Goal: Transaction & Acquisition: Book appointment/travel/reservation

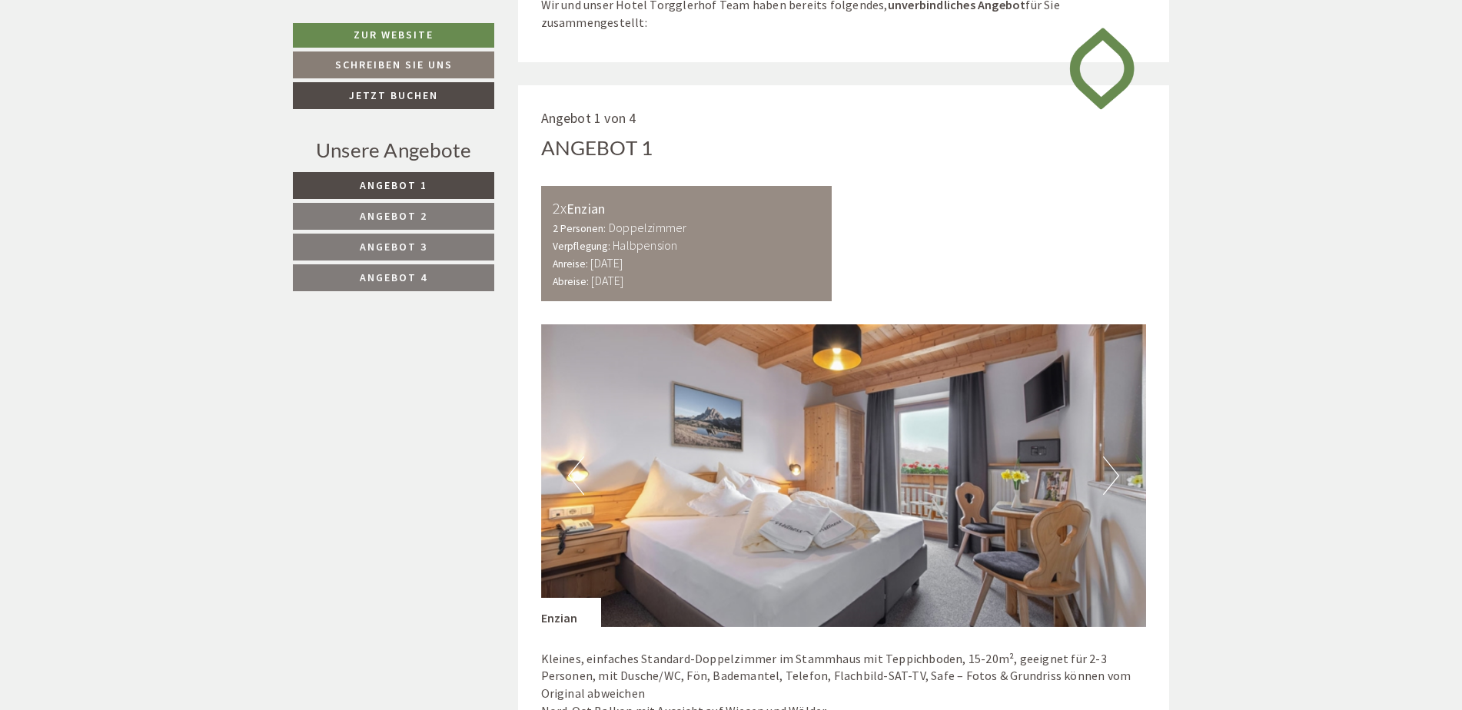
click at [416, 242] on span "Angebot 3" at bounding box center [394, 247] width 68 height 14
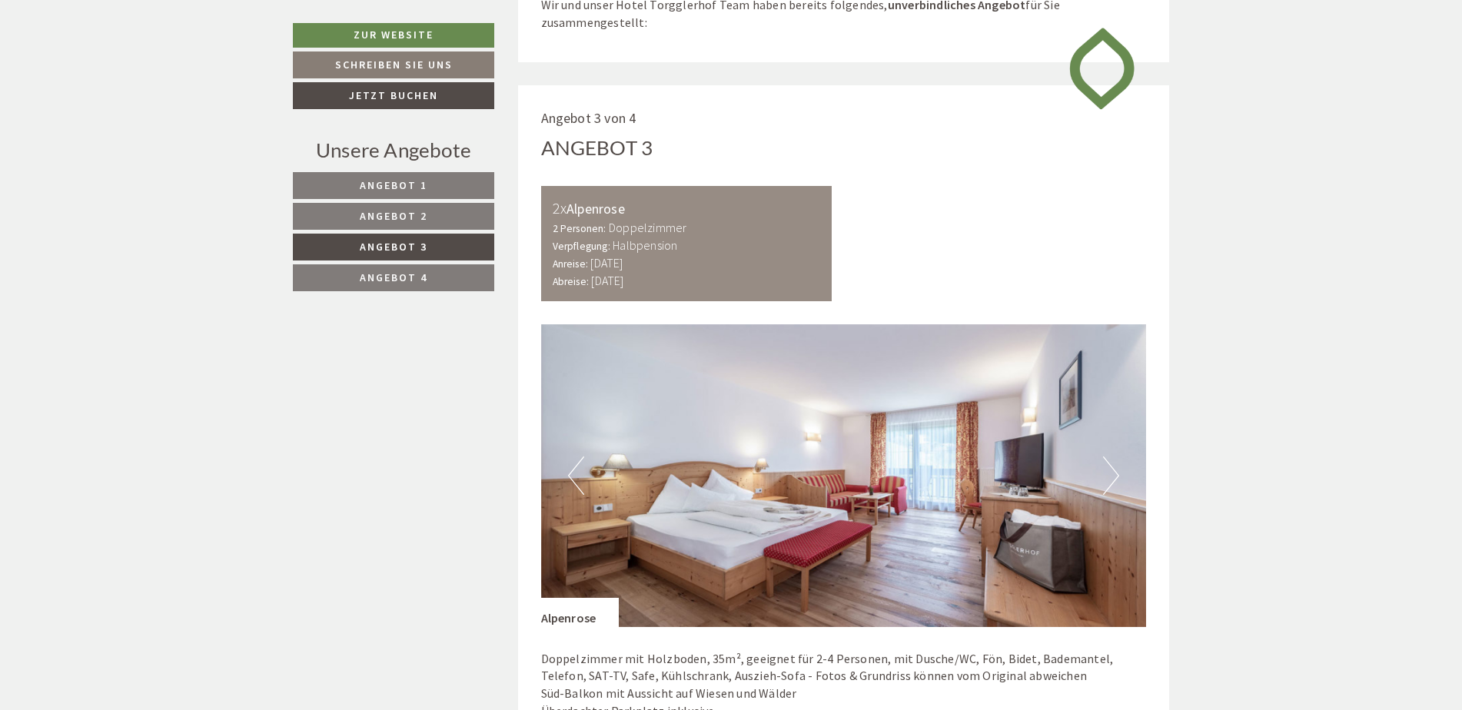
scroll to position [931, 0]
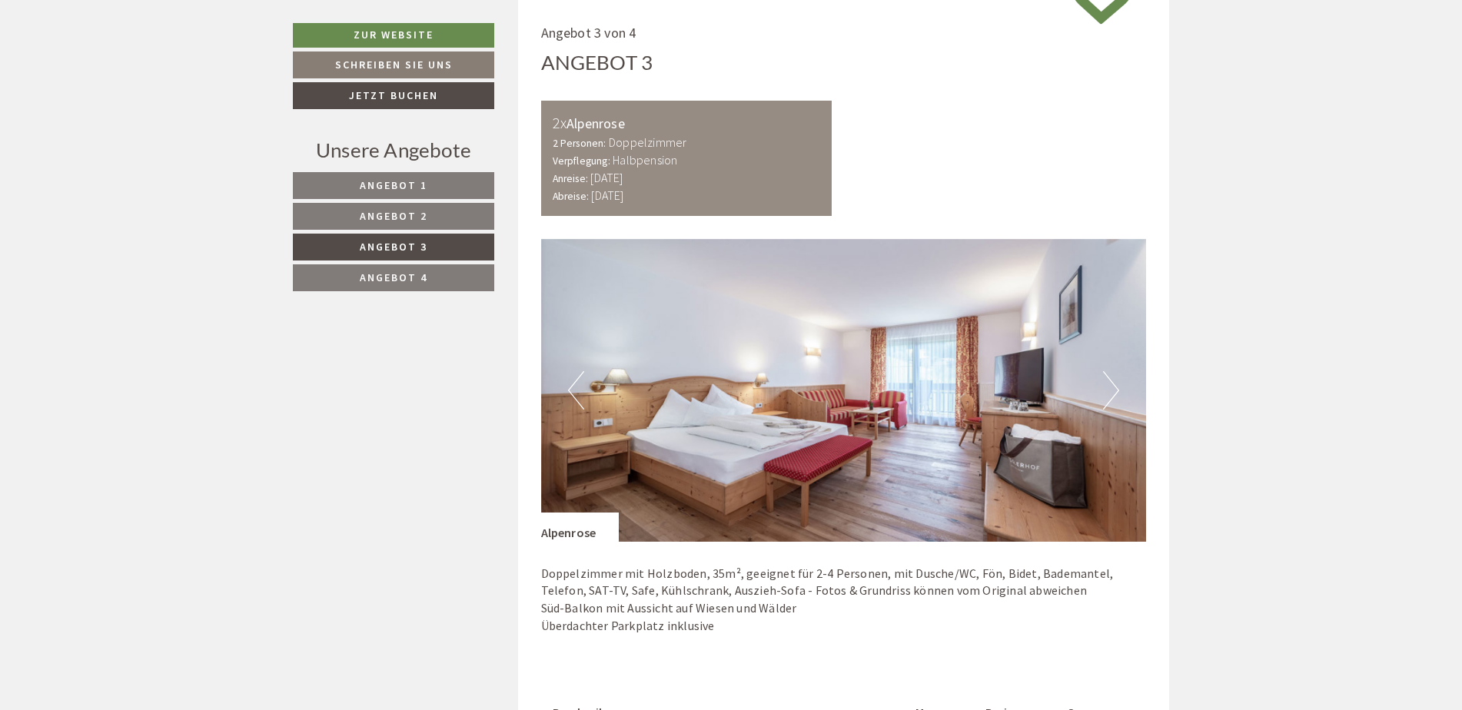
click at [416, 267] on link "Angebot 4" at bounding box center [393, 277] width 201 height 27
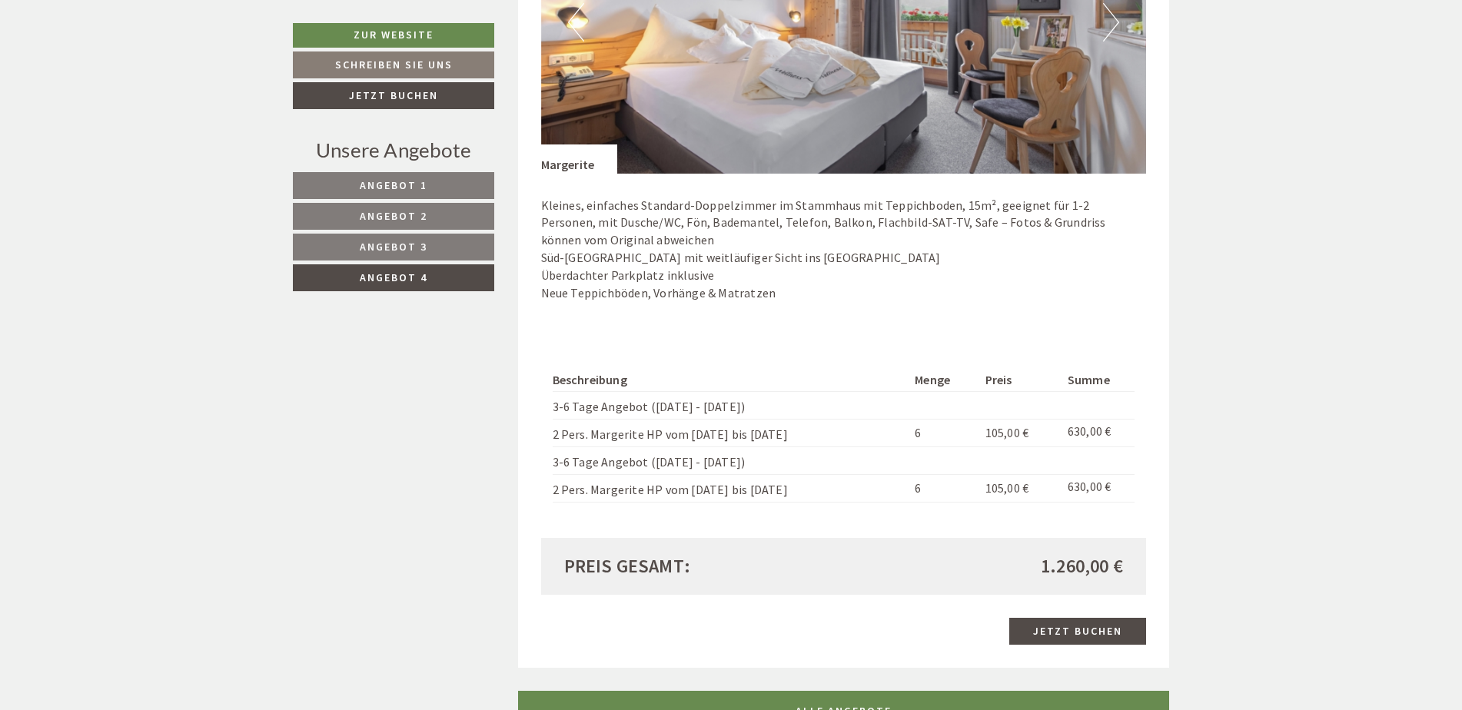
scroll to position [1315, 0]
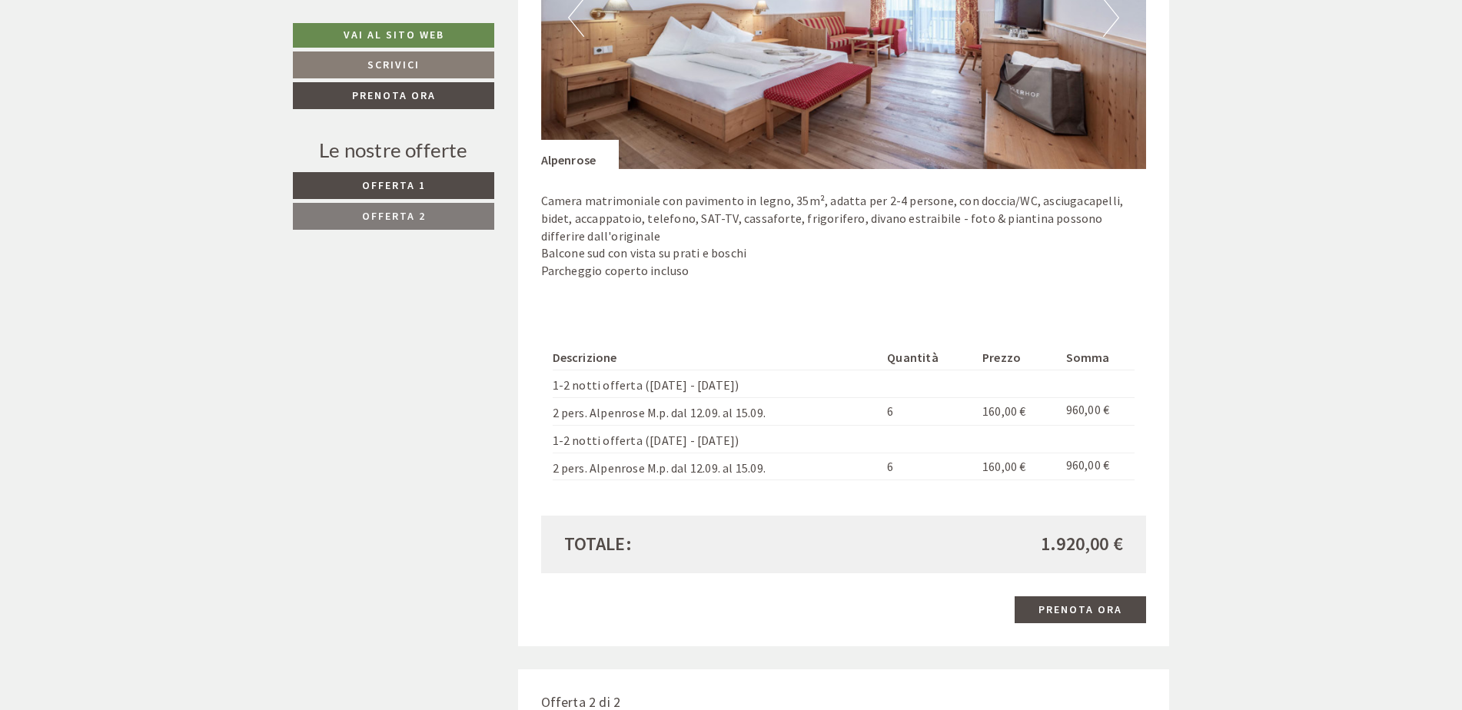
scroll to position [1306, 0]
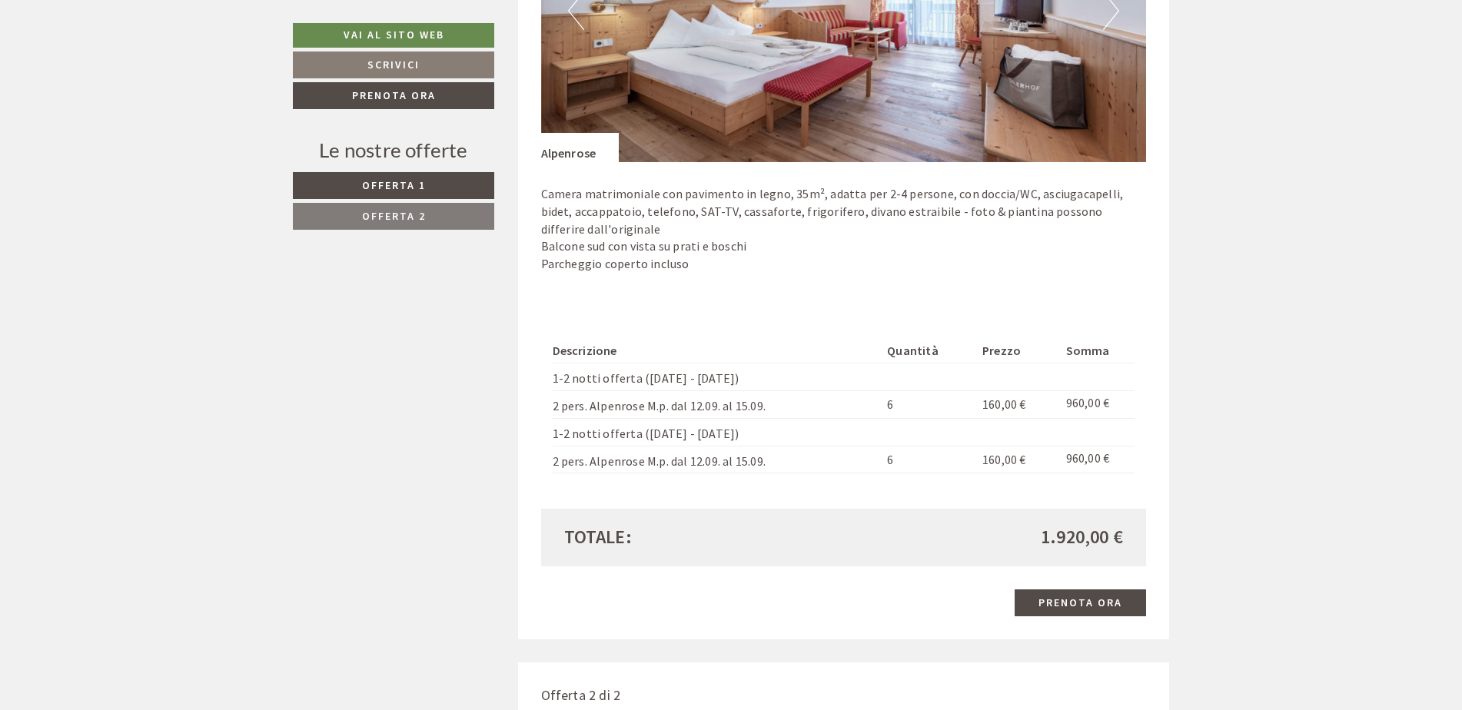
click at [418, 221] on span "Offerta 2" at bounding box center [394, 216] width 64 height 14
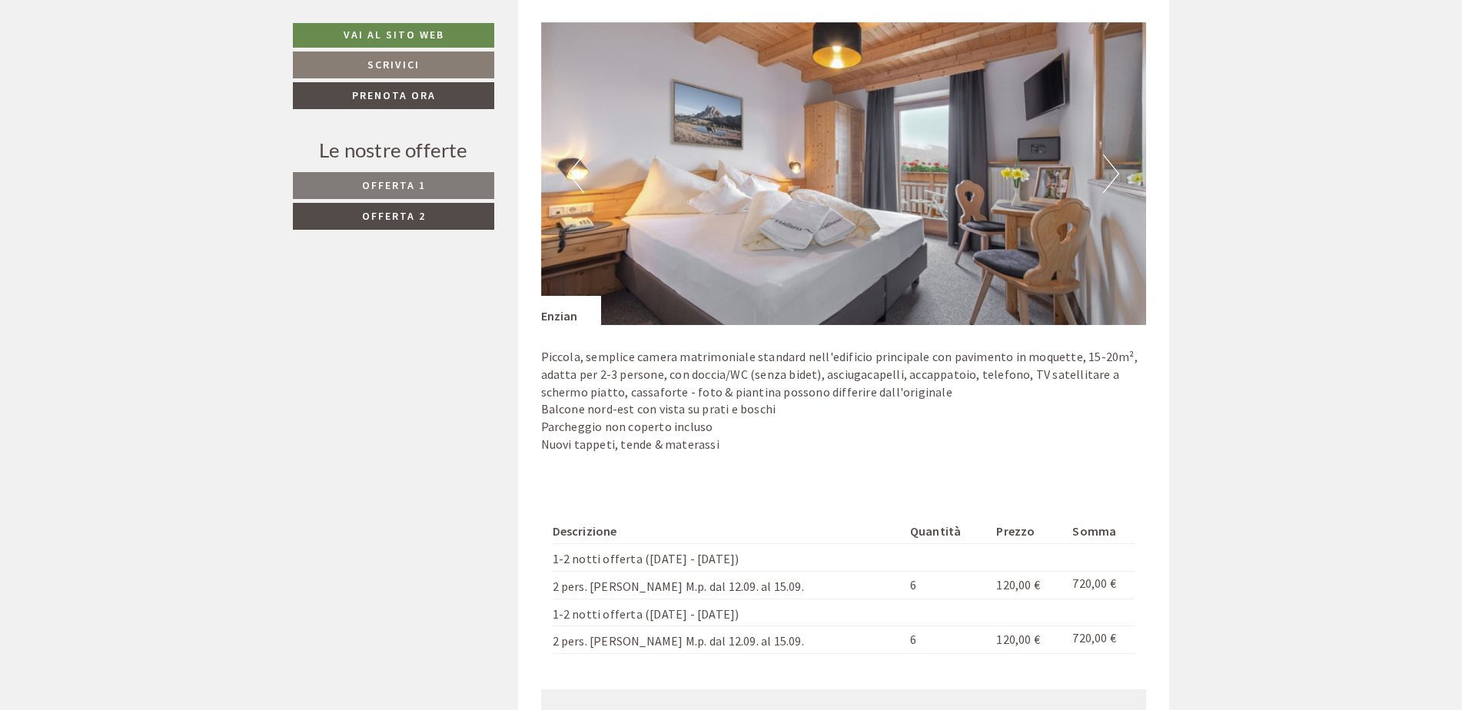
click at [419, 178] on span "Offerta 1" at bounding box center [394, 185] width 64 height 14
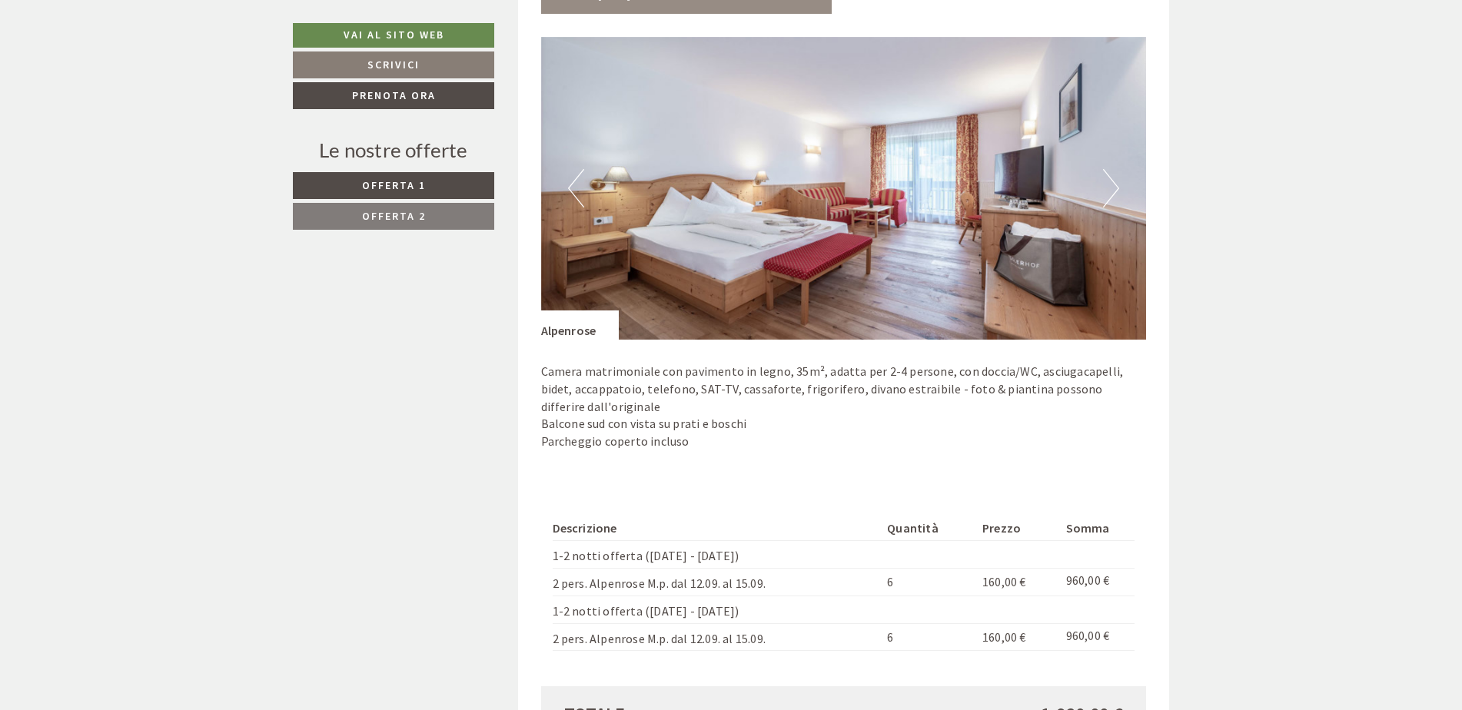
scroll to position [1220, 0]
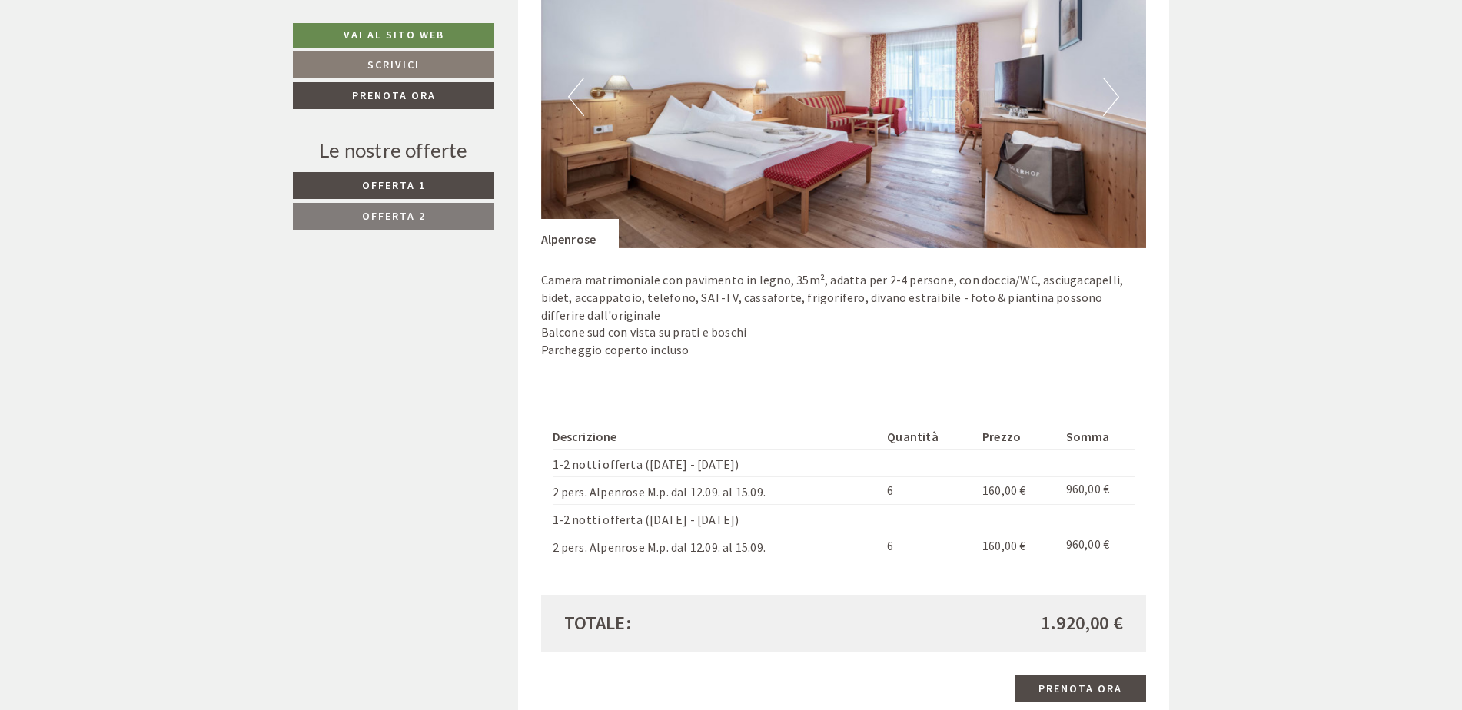
click at [420, 229] on link "Offerta 2" at bounding box center [393, 216] width 201 height 27
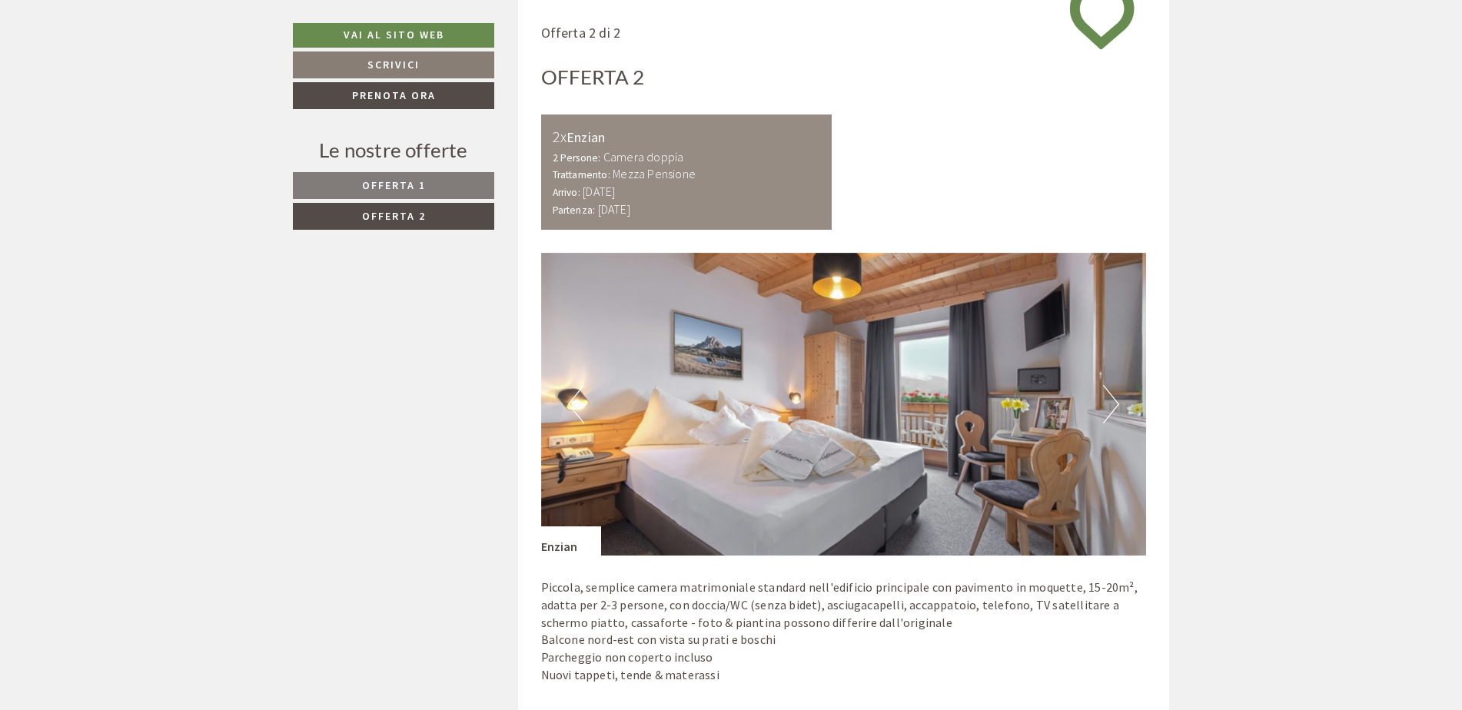
scroll to position [1297, 0]
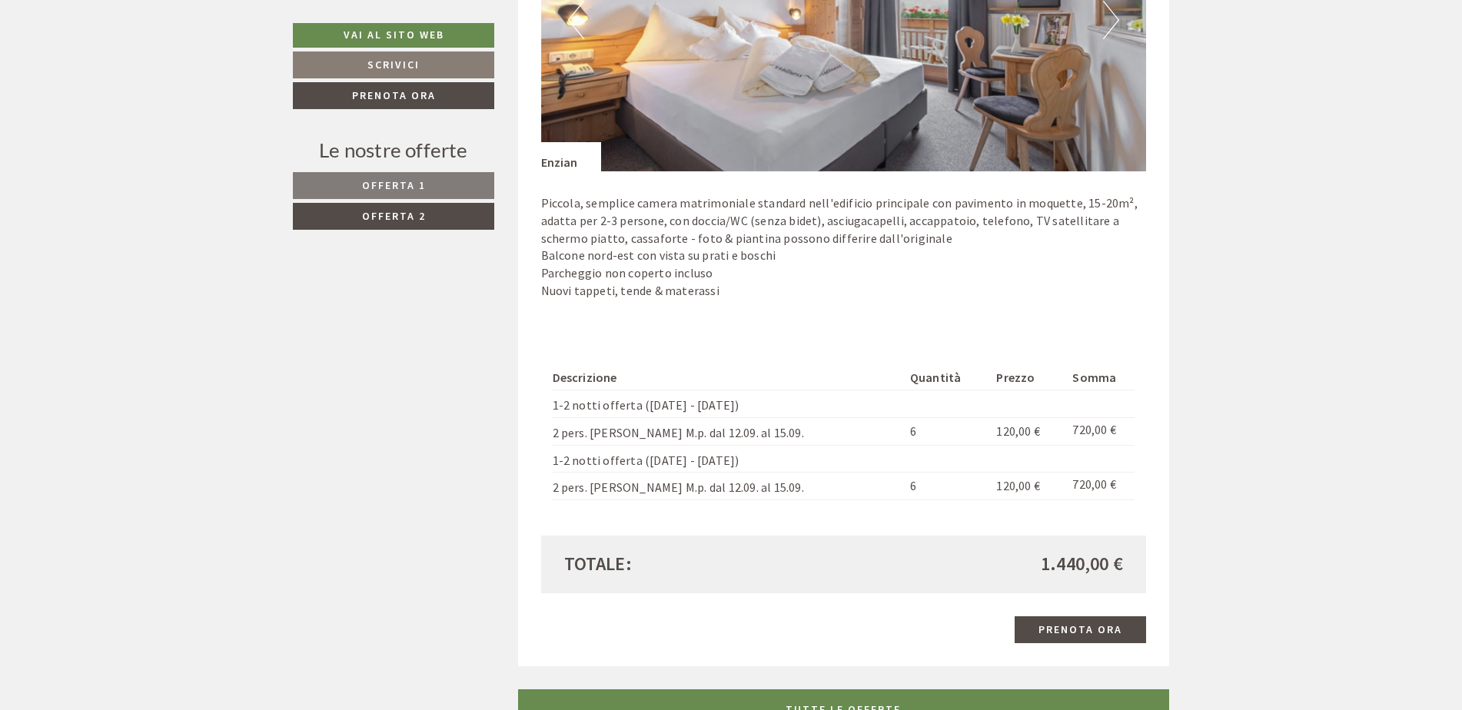
drag, startPoint x: 745, startPoint y: 460, endPoint x: 540, endPoint y: 456, distance: 204.5
click at [541, 456] on div "Descrizione Quantità Prezzo Somma 1-2 notti offerta (venerdi - domenica) 2 pers…" at bounding box center [844, 432] width 606 height 205
drag, startPoint x: 540, startPoint y: 456, endPoint x: 609, endPoint y: 457, distance: 69.2
click at [609, 458] on td "1-2 notti offerta (venerdi - domenica)" at bounding box center [728, 459] width 351 height 28
drag, startPoint x: 751, startPoint y: 459, endPoint x: 559, endPoint y: 463, distance: 192.2
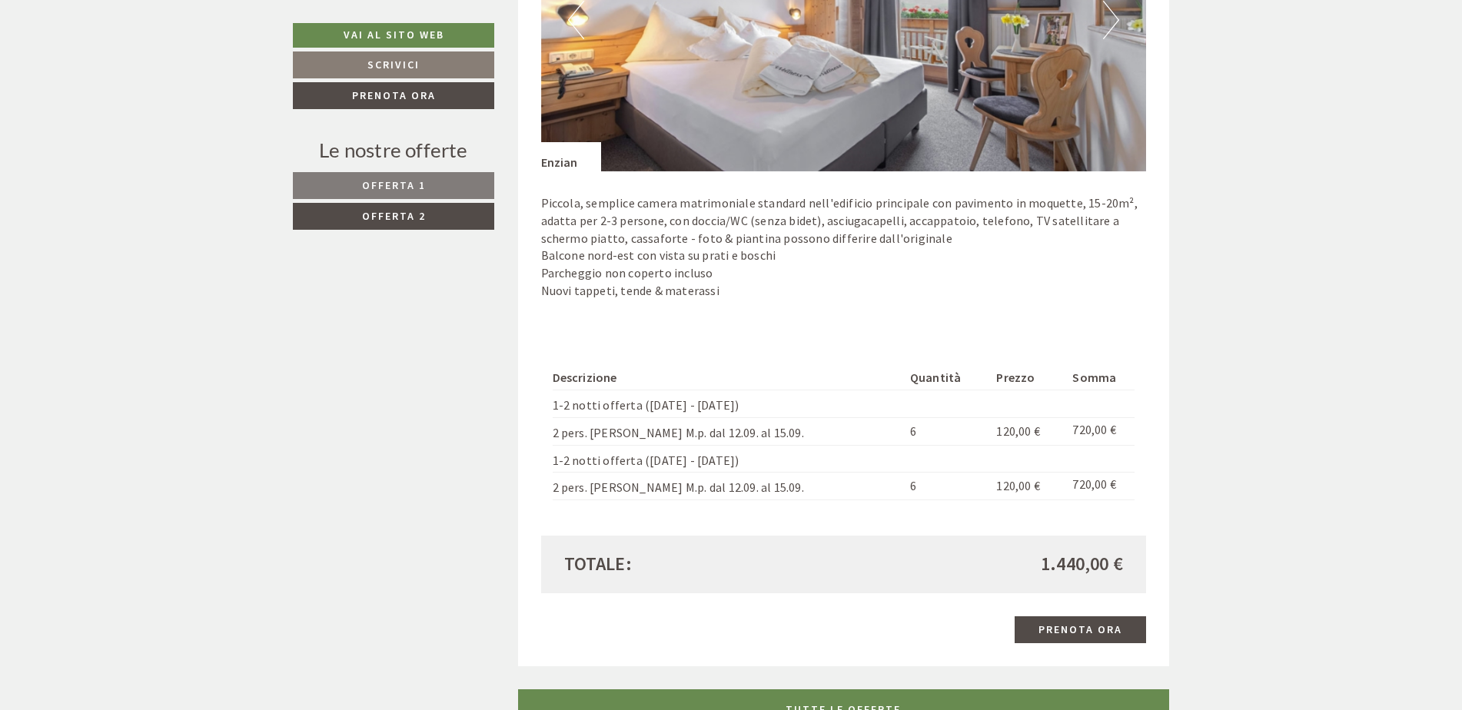
click at [559, 463] on td "1-2 notti offerta (venerdi - domenica)" at bounding box center [728, 459] width 351 height 28
drag, startPoint x: 559, startPoint y: 463, endPoint x: 772, endPoint y: 450, distance: 213.3
click at [772, 450] on td "1-2 notti offerta (venerdi - domenica)" at bounding box center [728, 459] width 351 height 28
drag, startPoint x: 746, startPoint y: 460, endPoint x: 534, endPoint y: 466, distance: 212.2
click at [534, 466] on div "Offerta 2 di 2 Offerta 2 2x Enzian 2 Persone: Camera doppia Trattamento: Mezza …" at bounding box center [844, 141] width 652 height 1051
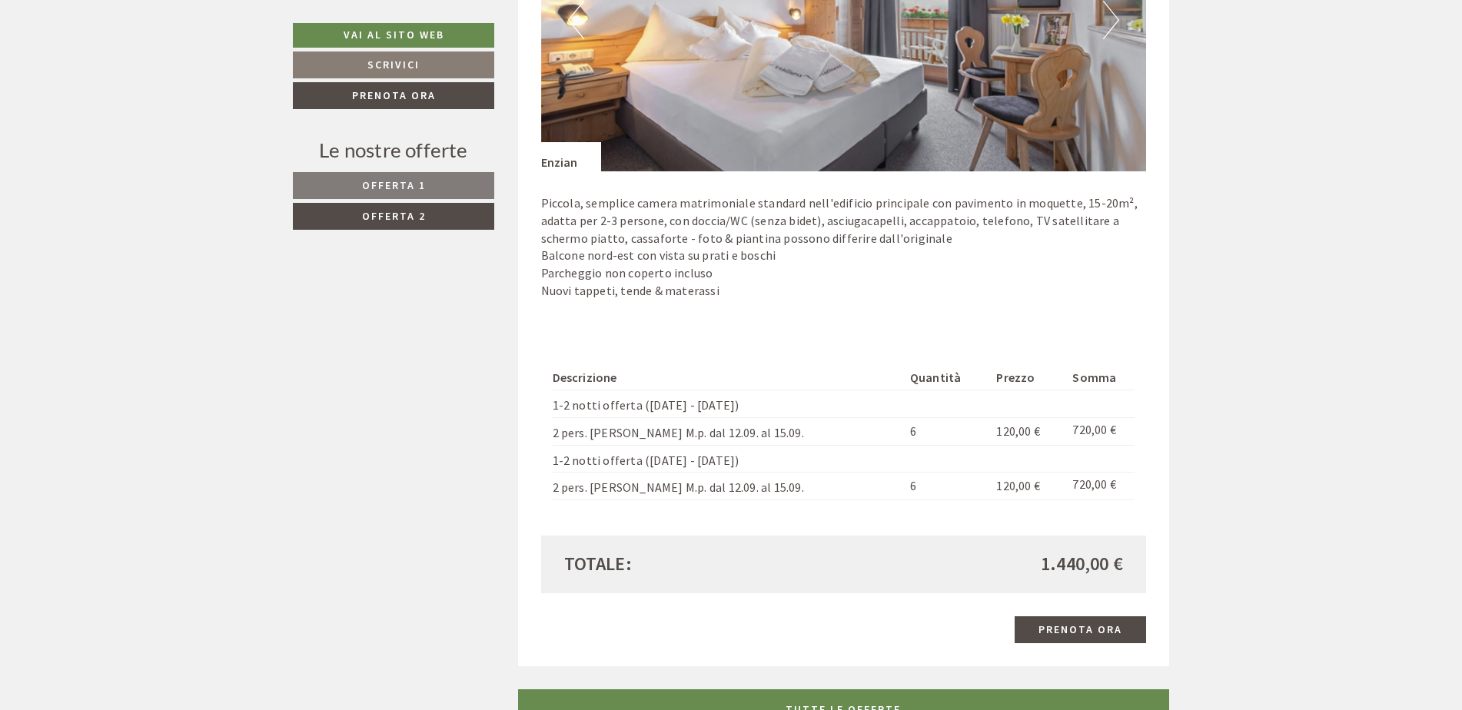
drag, startPoint x: 534, startPoint y: 466, endPoint x: 669, endPoint y: 468, distance: 135.3
click at [655, 468] on td "1-2 notti offerta (venerdi - domenica)" at bounding box center [728, 459] width 351 height 28
drag, startPoint x: 747, startPoint y: 461, endPoint x: 550, endPoint y: 461, distance: 196.7
click at [550, 461] on div "Descrizione Quantità Prezzo Somma 1-2 notti offerta (venerdi - domenica) 2 pers…" at bounding box center [844, 432] width 606 height 205
drag, startPoint x: 550, startPoint y: 461, endPoint x: 831, endPoint y: 463, distance: 281.3
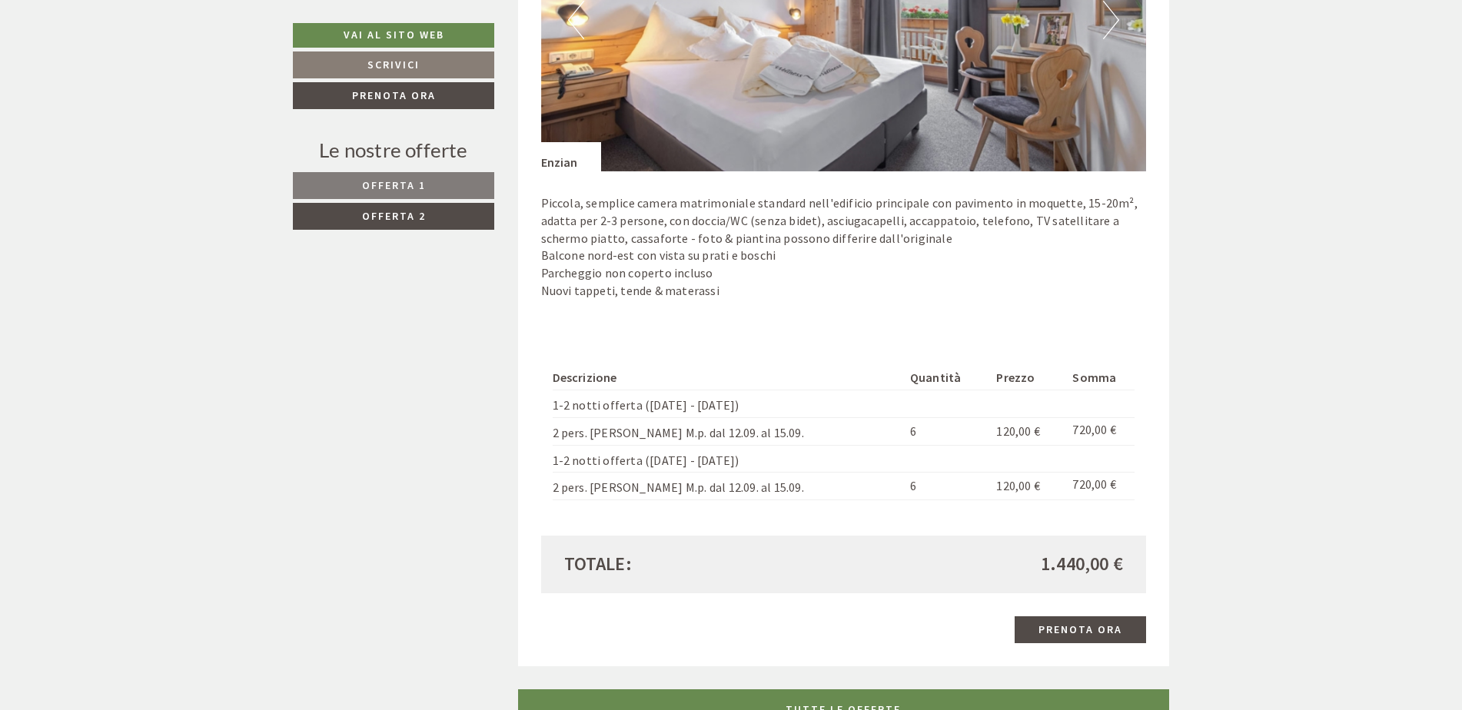
click at [720, 464] on td "1-2 notti offerta (venerdi - domenica)" at bounding box center [728, 459] width 351 height 28
drag, startPoint x: 747, startPoint y: 460, endPoint x: 565, endPoint y: 463, distance: 182.1
click at [565, 463] on td "1-2 notti offerta (venerdi - domenica)" at bounding box center [728, 459] width 351 height 28
click at [818, 371] on th "Descrizione" at bounding box center [728, 378] width 351 height 24
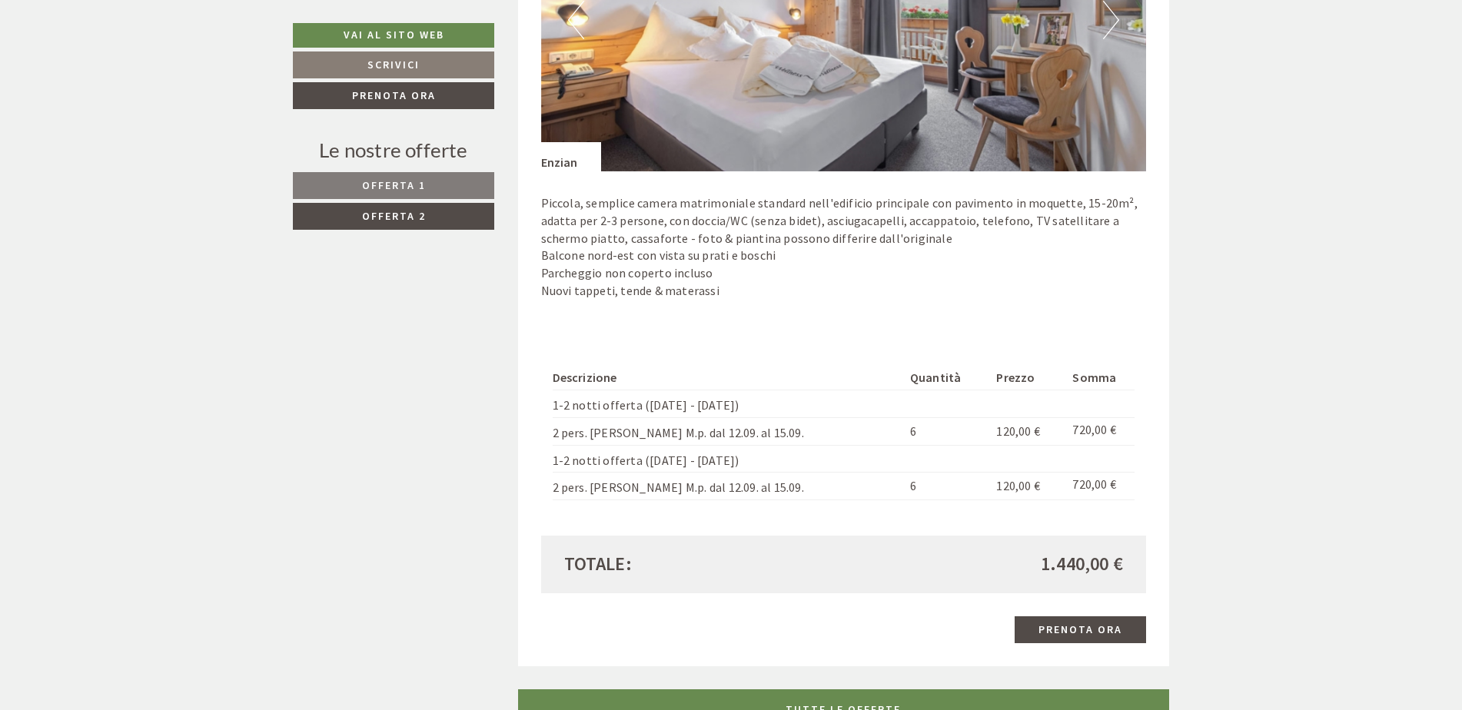
click at [468, 194] on link "Offerta 1" at bounding box center [393, 185] width 201 height 27
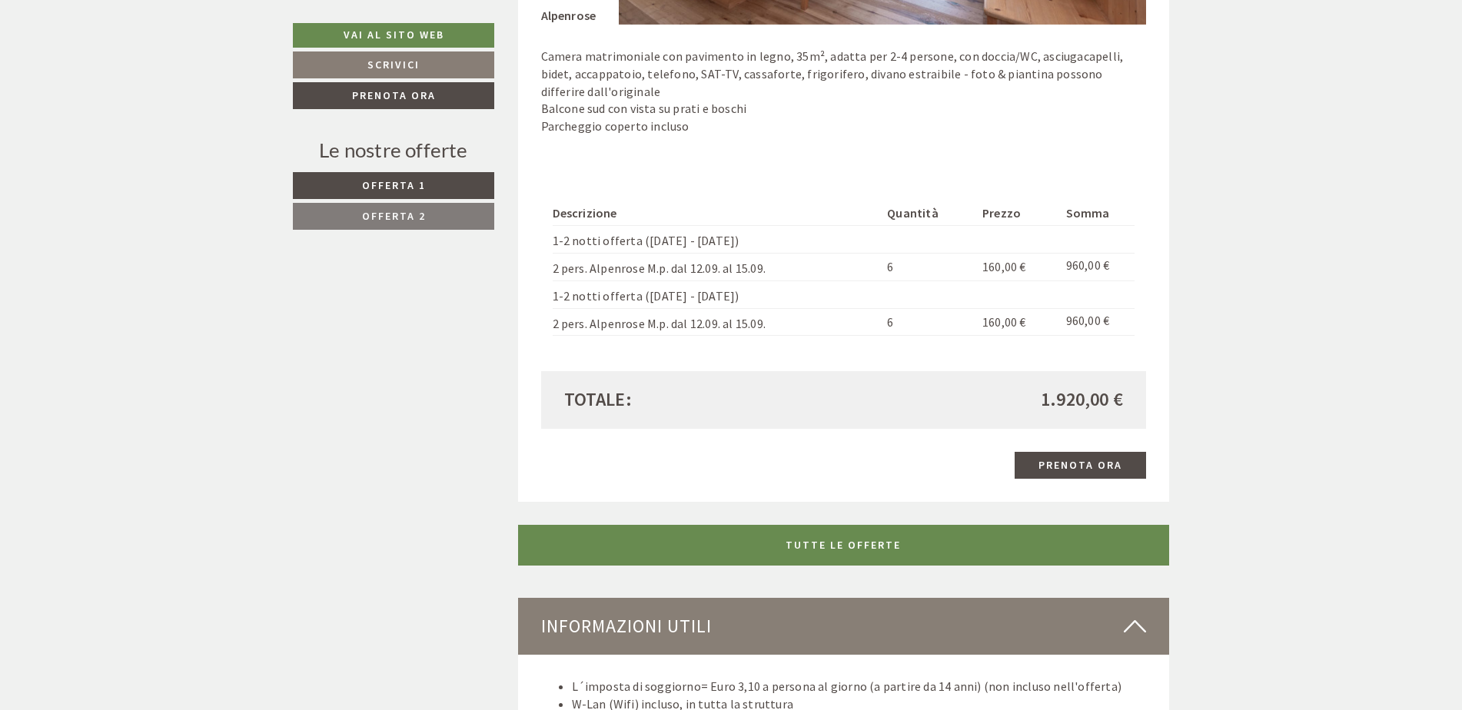
scroll to position [1451, 0]
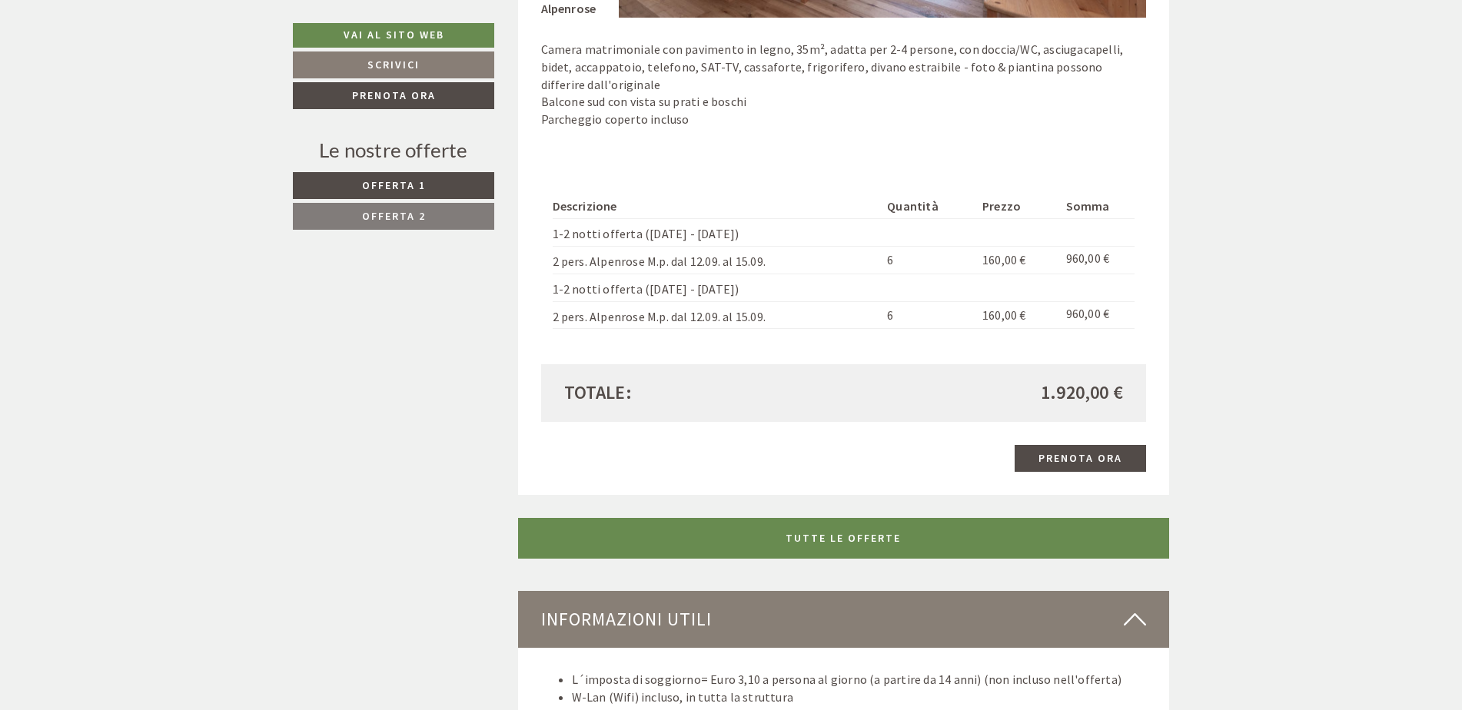
click at [437, 219] on link "Offerta 2" at bounding box center [393, 216] width 201 height 27
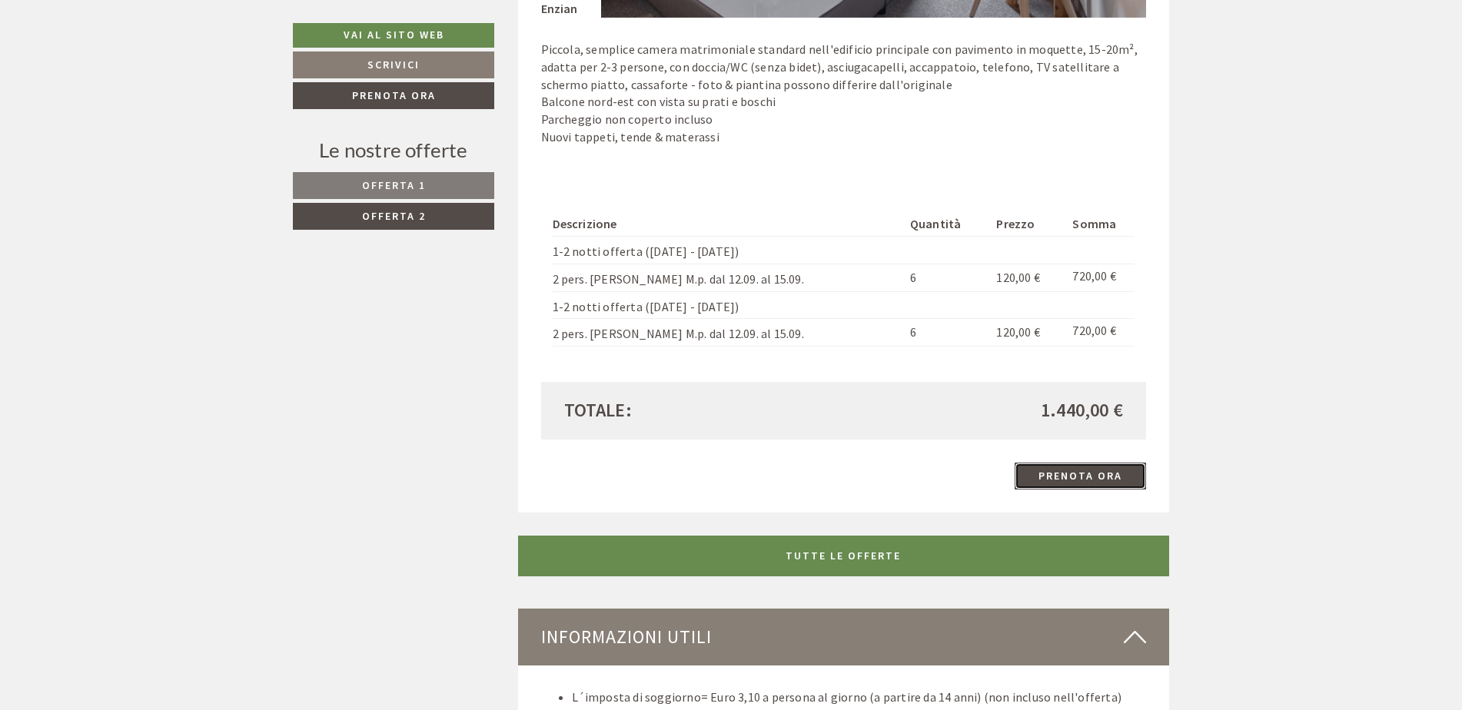
click at [1058, 468] on link "Prenota ora" at bounding box center [1079, 476] width 131 height 27
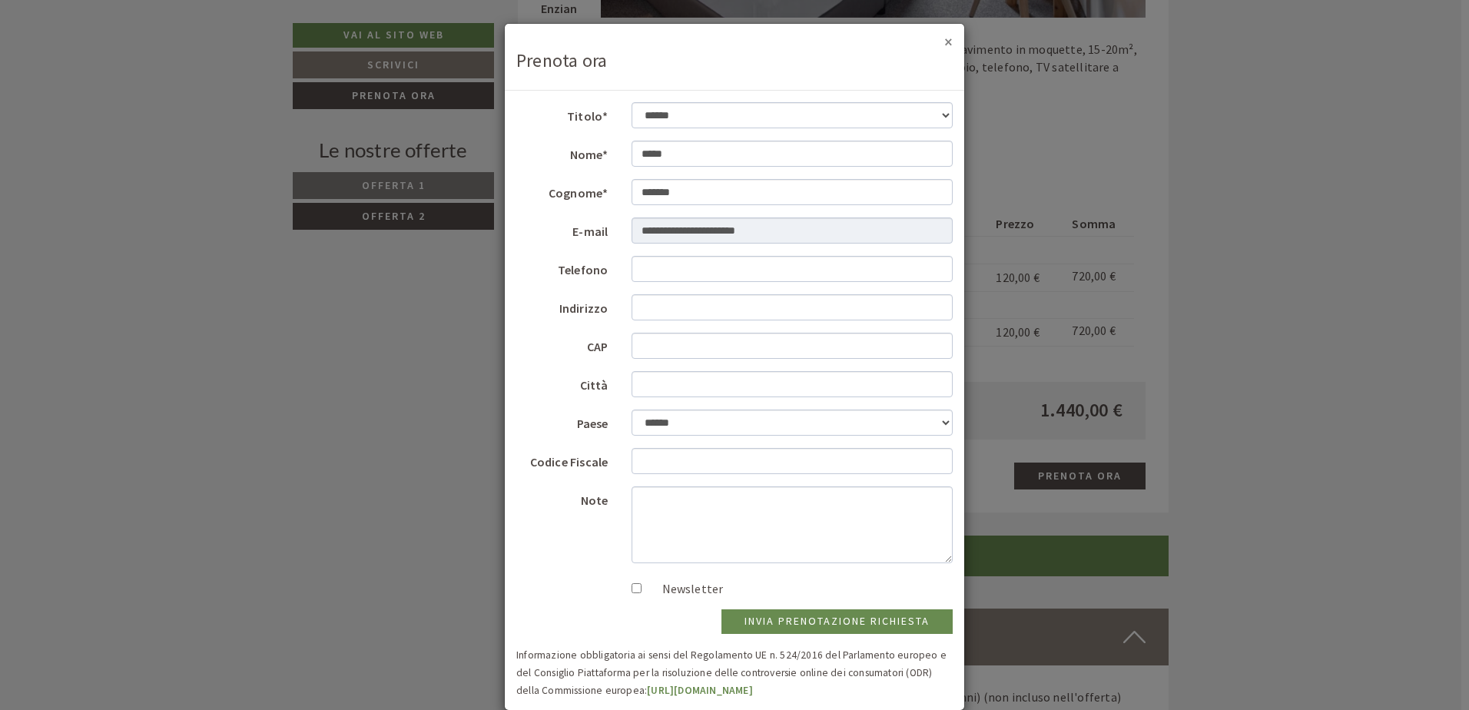
click at [946, 41] on button "×" at bounding box center [948, 42] width 8 height 16
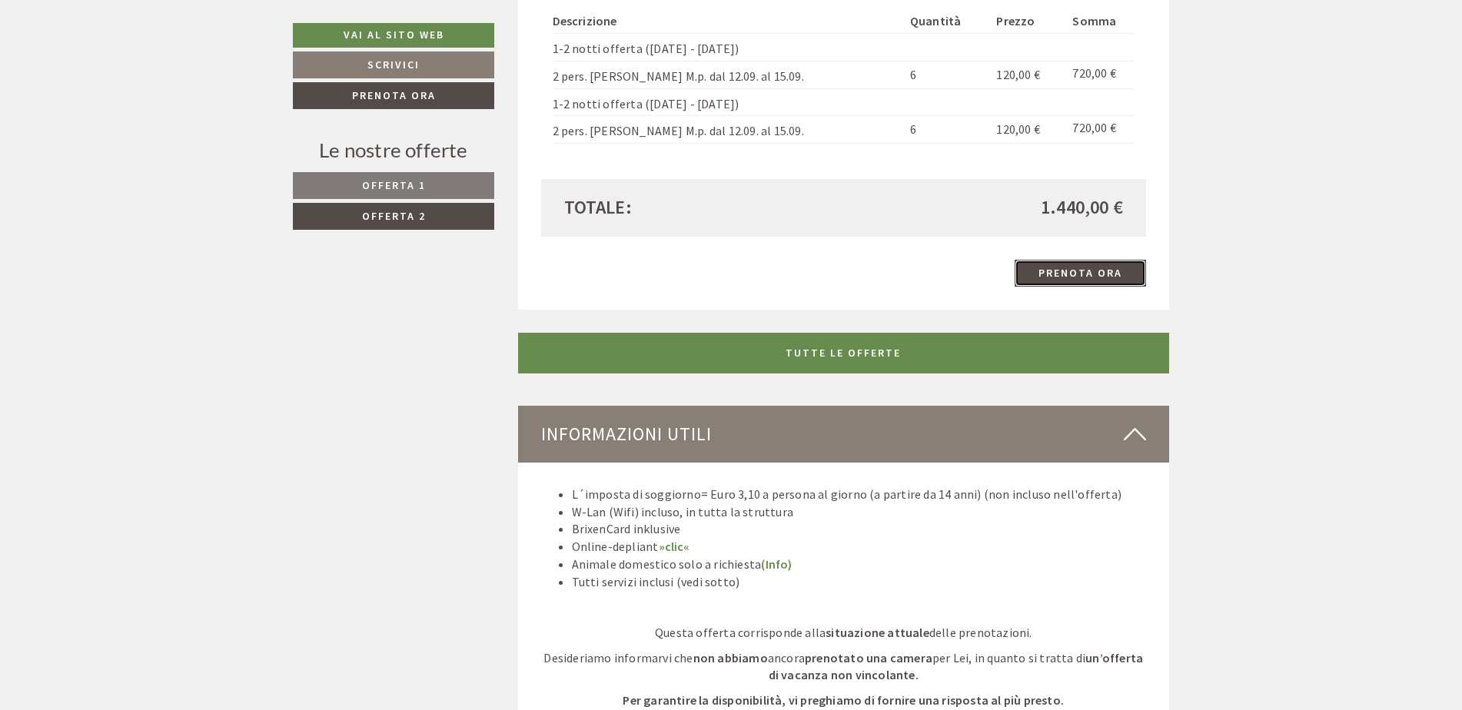
scroll to position [1681, 0]
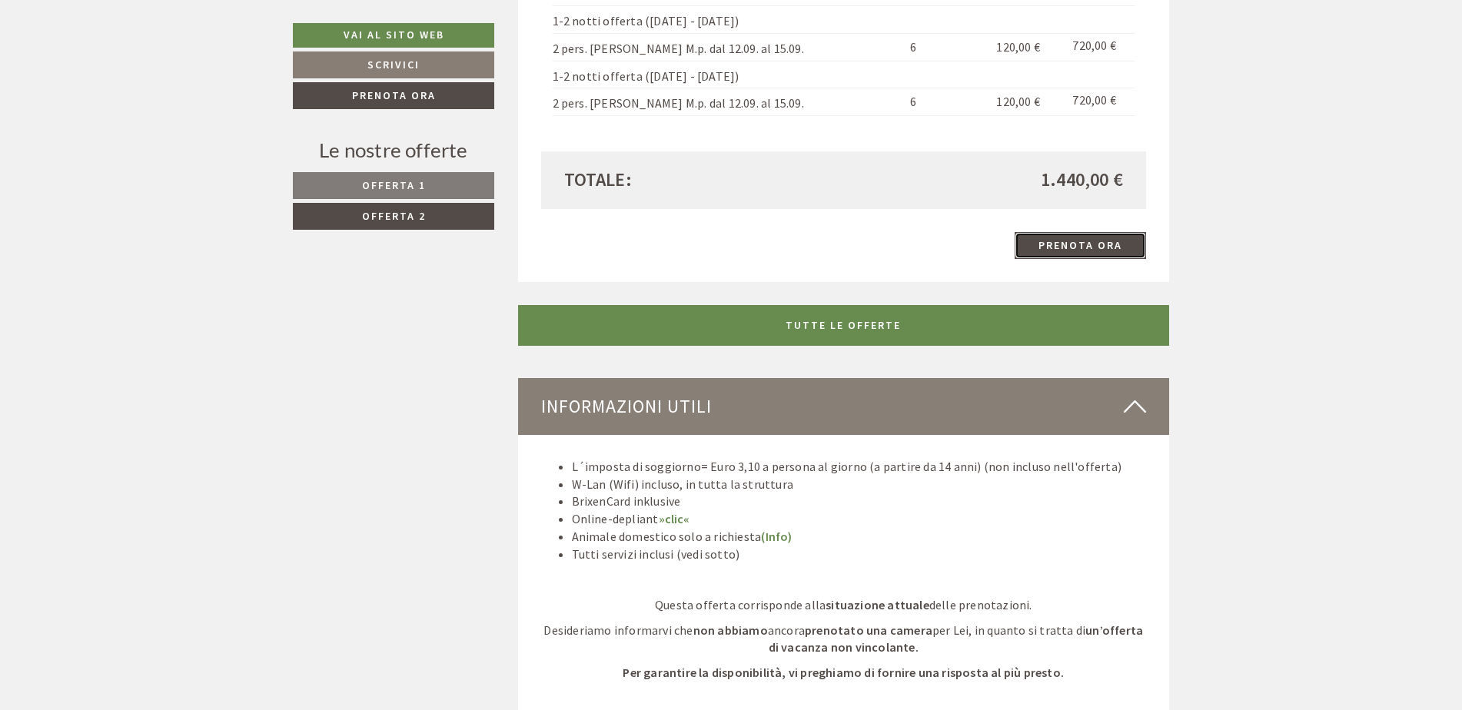
click at [1084, 239] on link "Prenota ora" at bounding box center [1079, 245] width 131 height 27
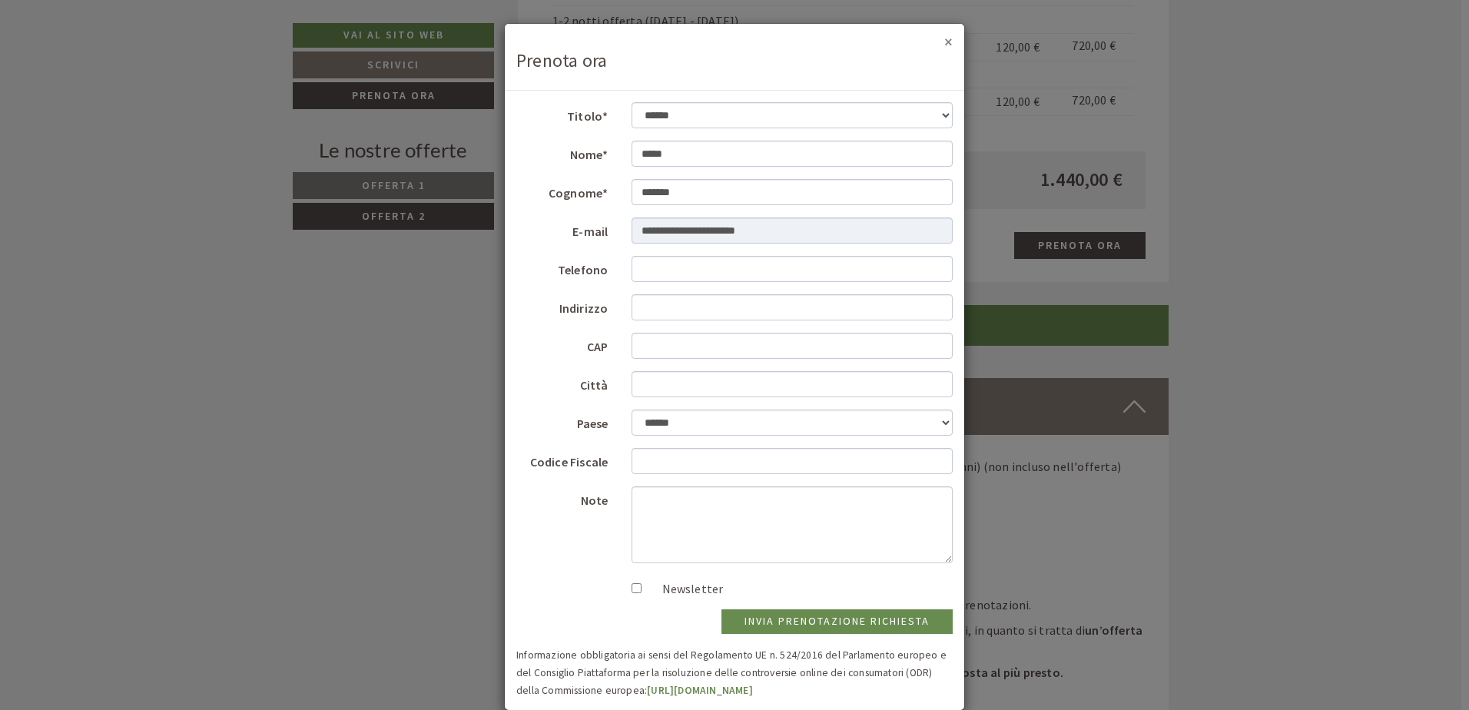
click at [944, 35] on button "×" at bounding box center [948, 42] width 8 height 16
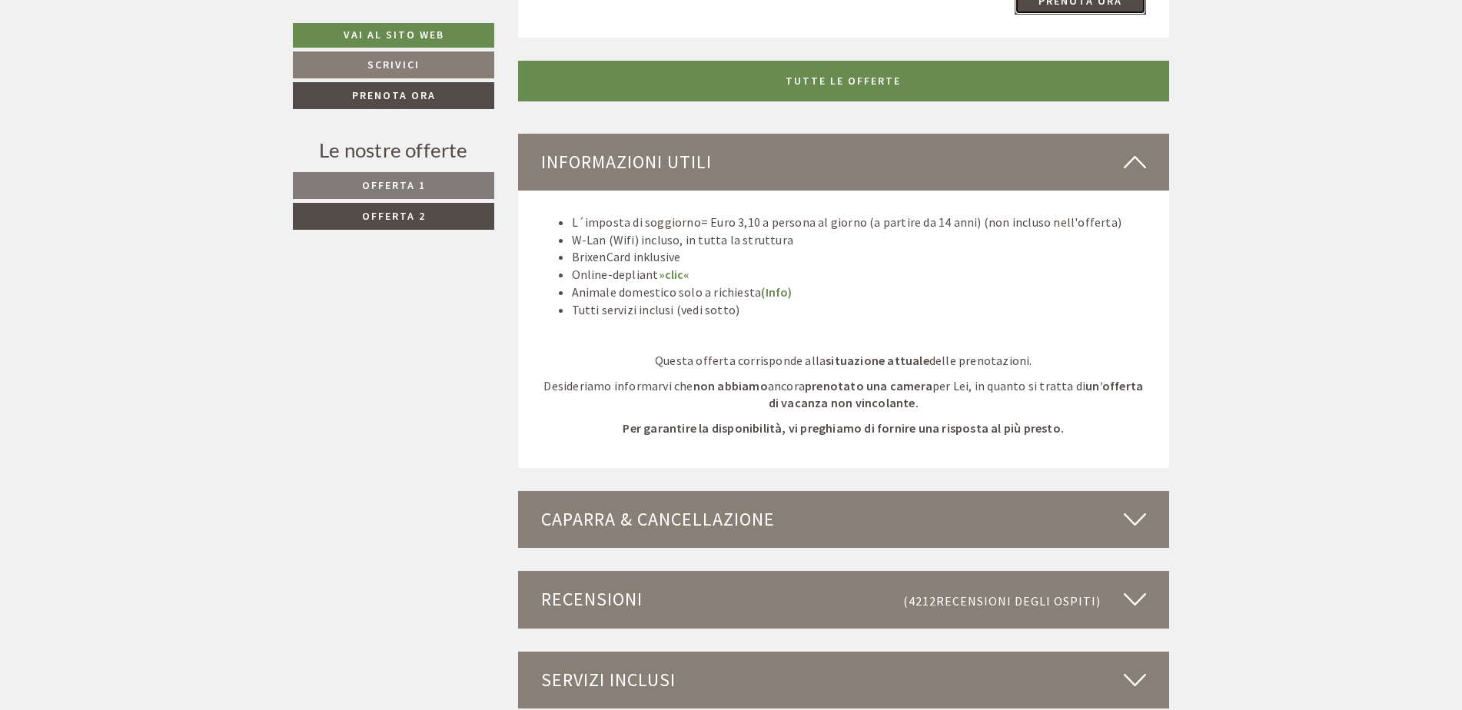
scroll to position [1995, 0]
